Goal: Navigation & Orientation: Find specific page/section

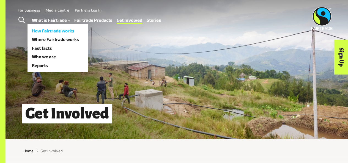
click at [60, 30] on link "How Fairtrade works" at bounding box center [58, 30] width 61 height 9
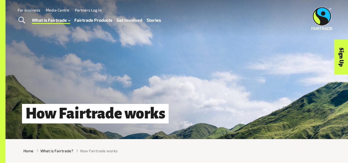
click at [84, 22] on link "Fairtrade Products" at bounding box center [93, 20] width 38 height 8
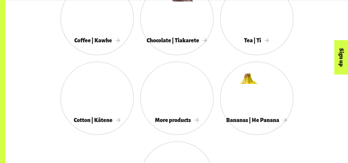
scroll to position [517, 0]
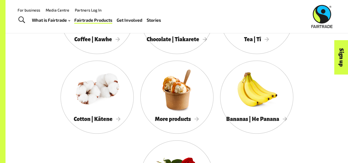
click at [95, 23] on link "Fairtrade Products" at bounding box center [93, 20] width 38 height 8
